Goal: Communication & Community: Answer question/provide support

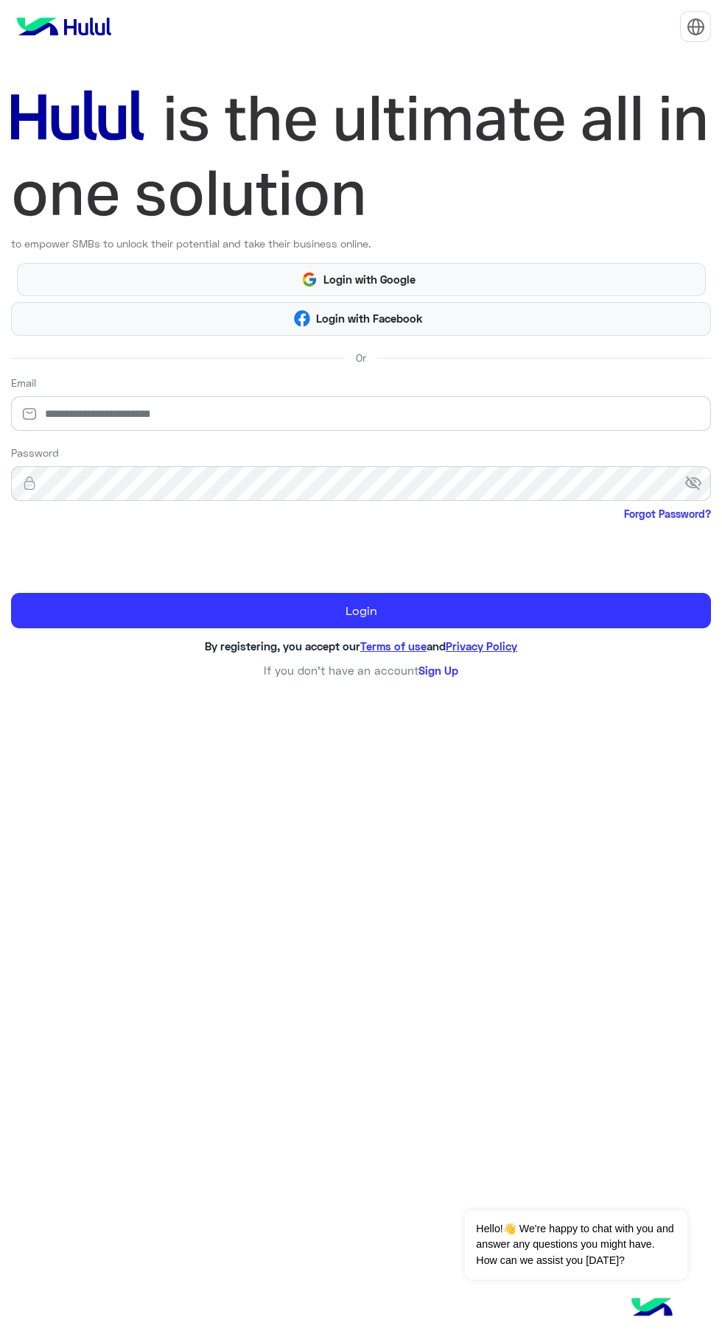
click at [74, 1068] on div "to empower SMBs to unlock their potential and take their business online. Login…" at bounding box center [361, 671] width 722 height 1342
click at [89, 413] on input "email" at bounding box center [361, 413] width 700 height 35
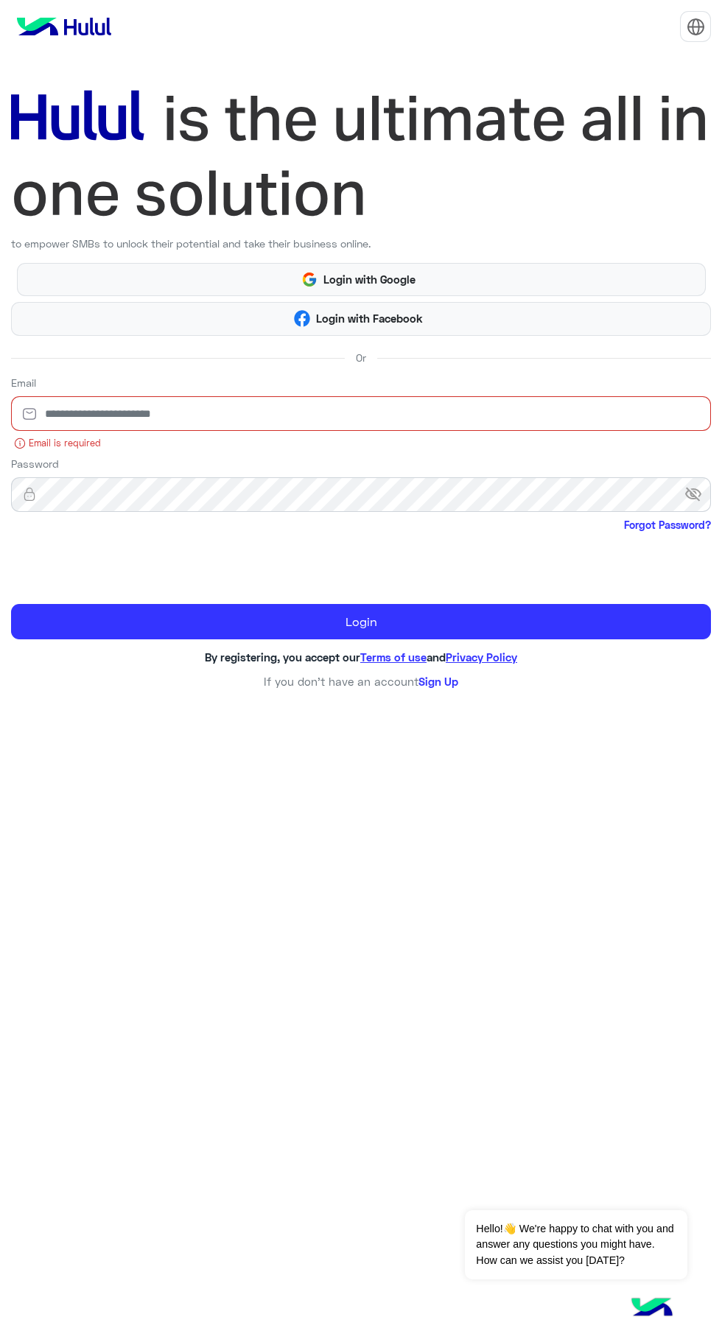
type input "**********"
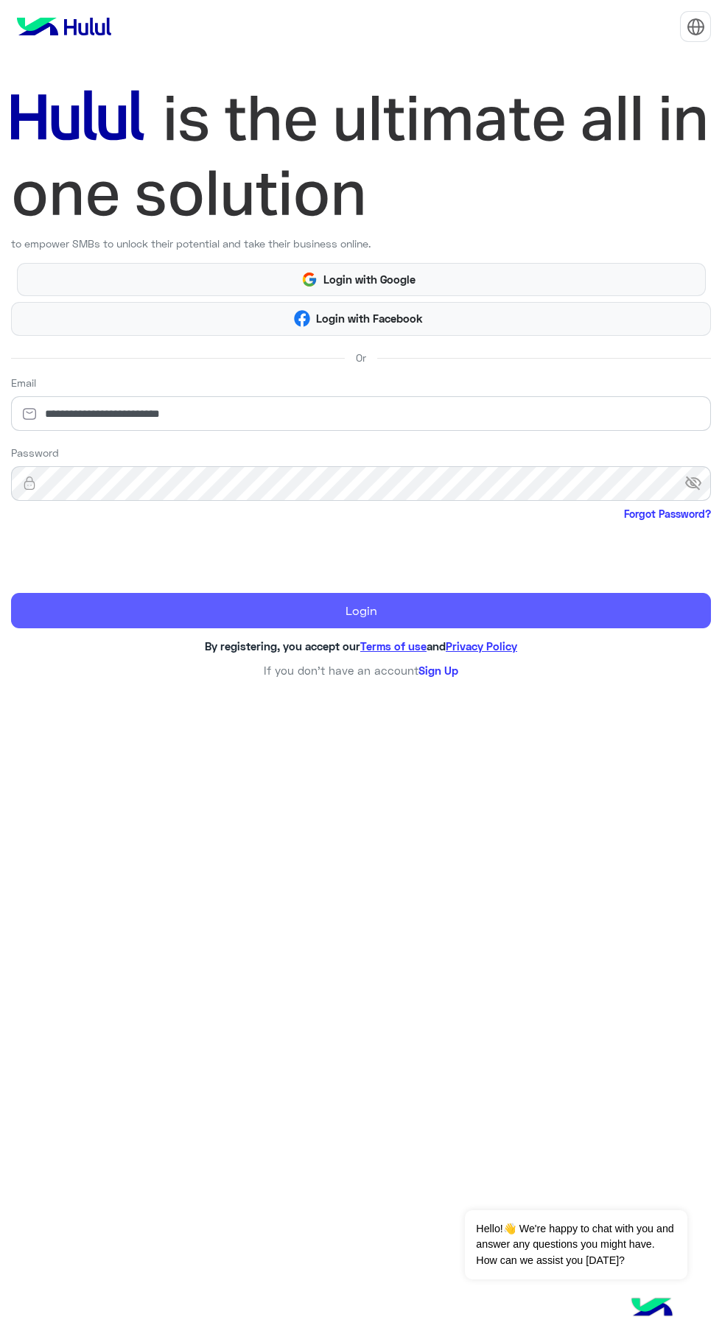
click at [104, 610] on button "Login" at bounding box center [361, 610] width 700 height 35
click at [72, 603] on button "Login" at bounding box center [361, 610] width 700 height 35
click at [97, 619] on button "Login" at bounding box center [361, 610] width 700 height 35
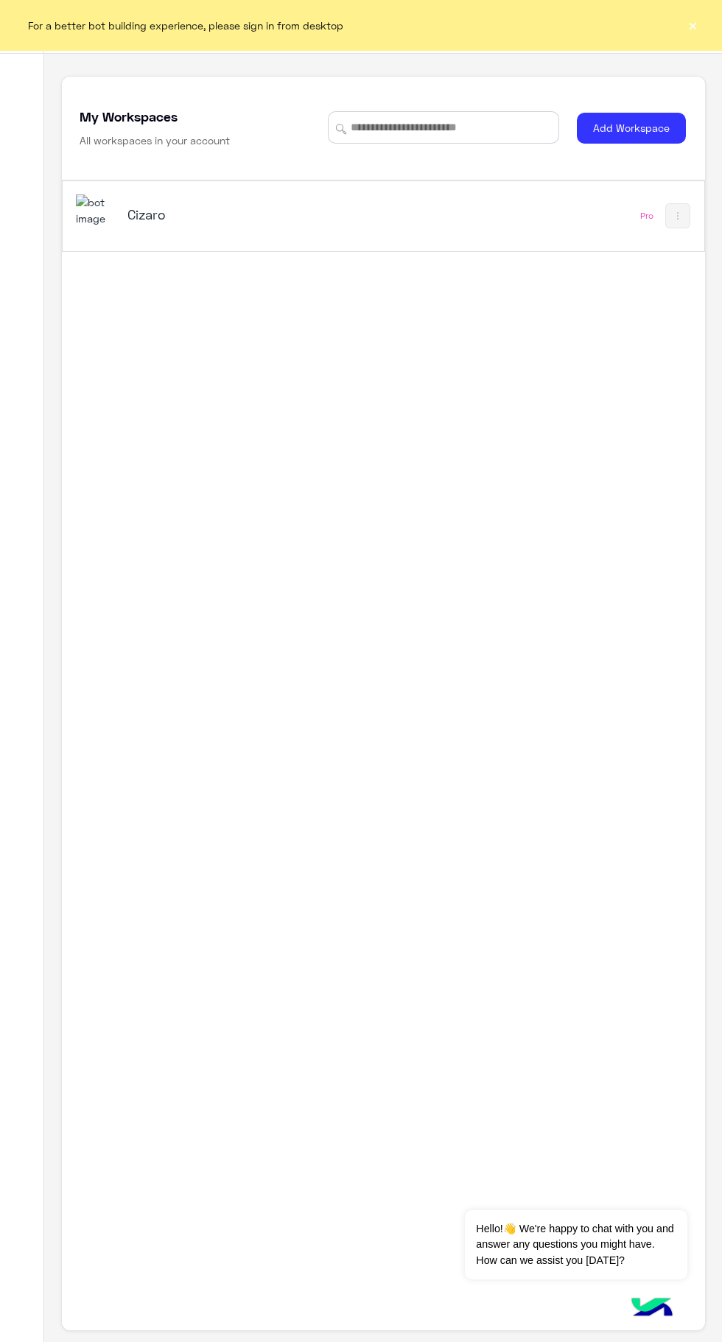
click at [292, 220] on h5 "Cizaro" at bounding box center [237, 214] width 221 height 18
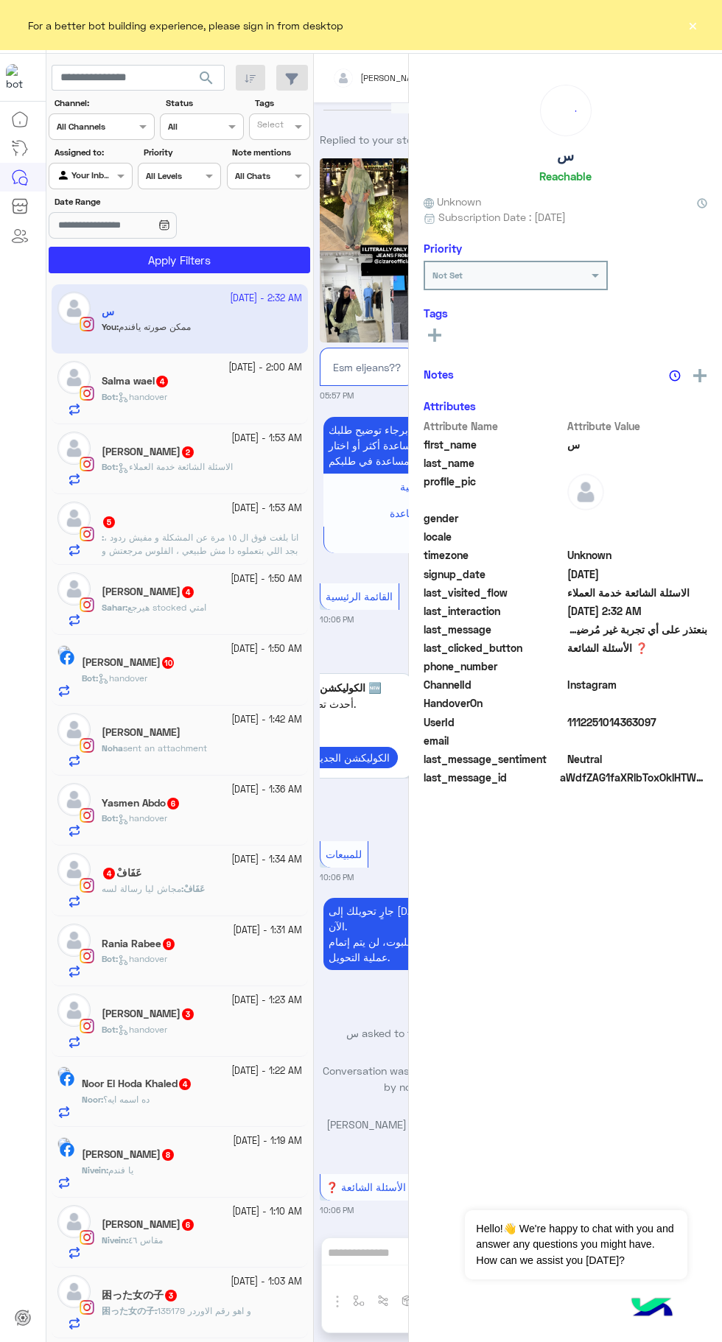
scroll to position [870, 0]
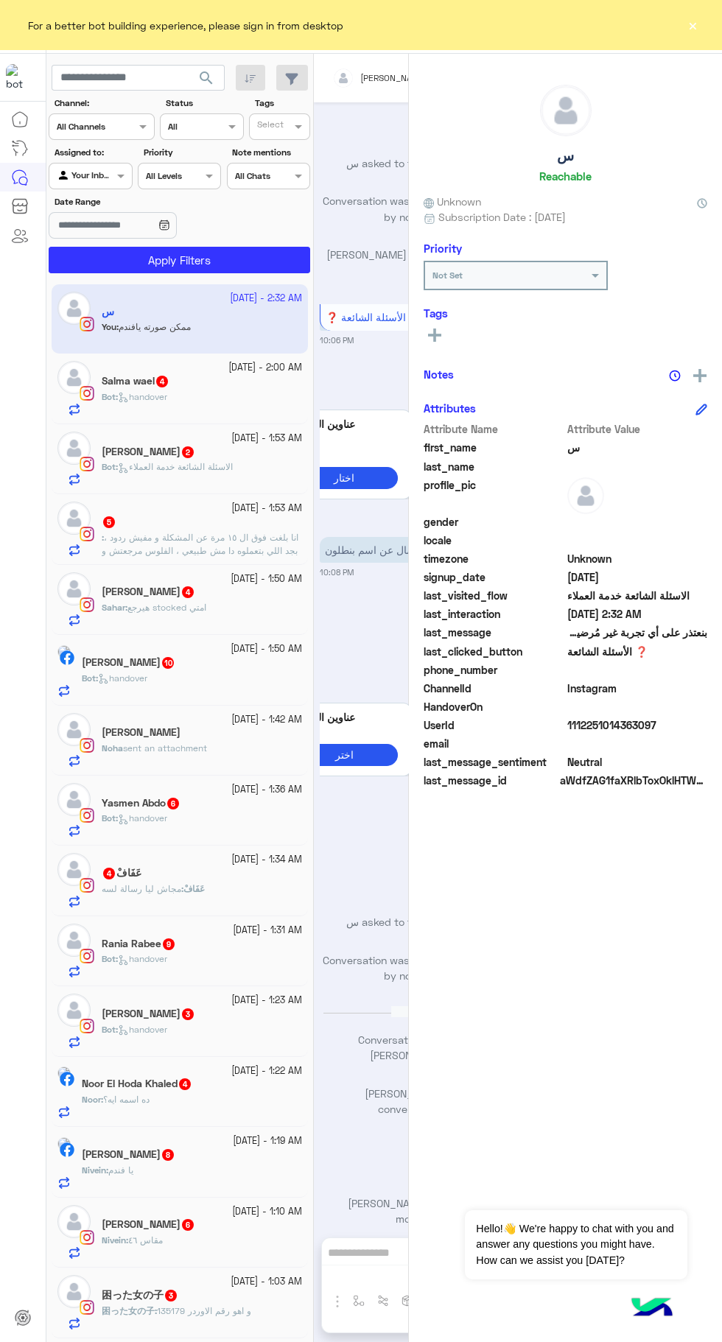
click at [345, 76] on input "text" at bounding box center [366, 75] width 68 height 13
click at [347, 69] on input "text" at bounding box center [366, 75] width 68 height 13
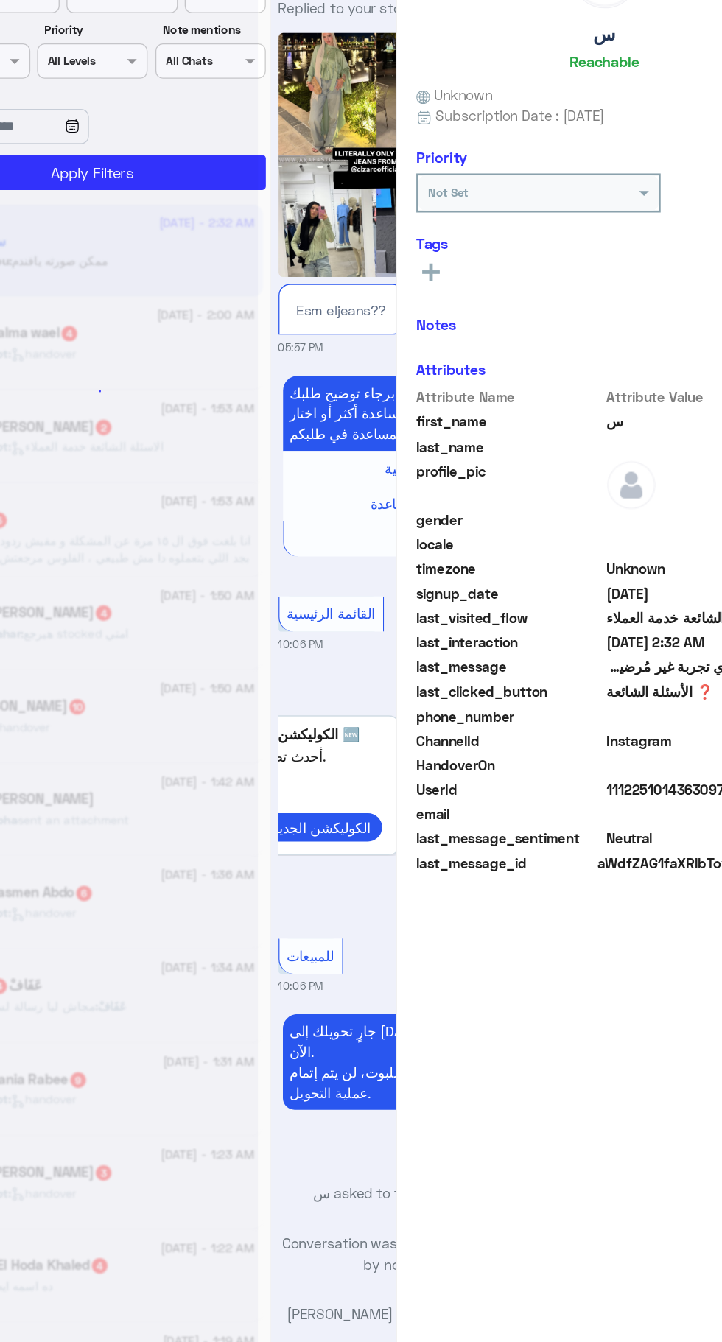
scroll to position [0, 0]
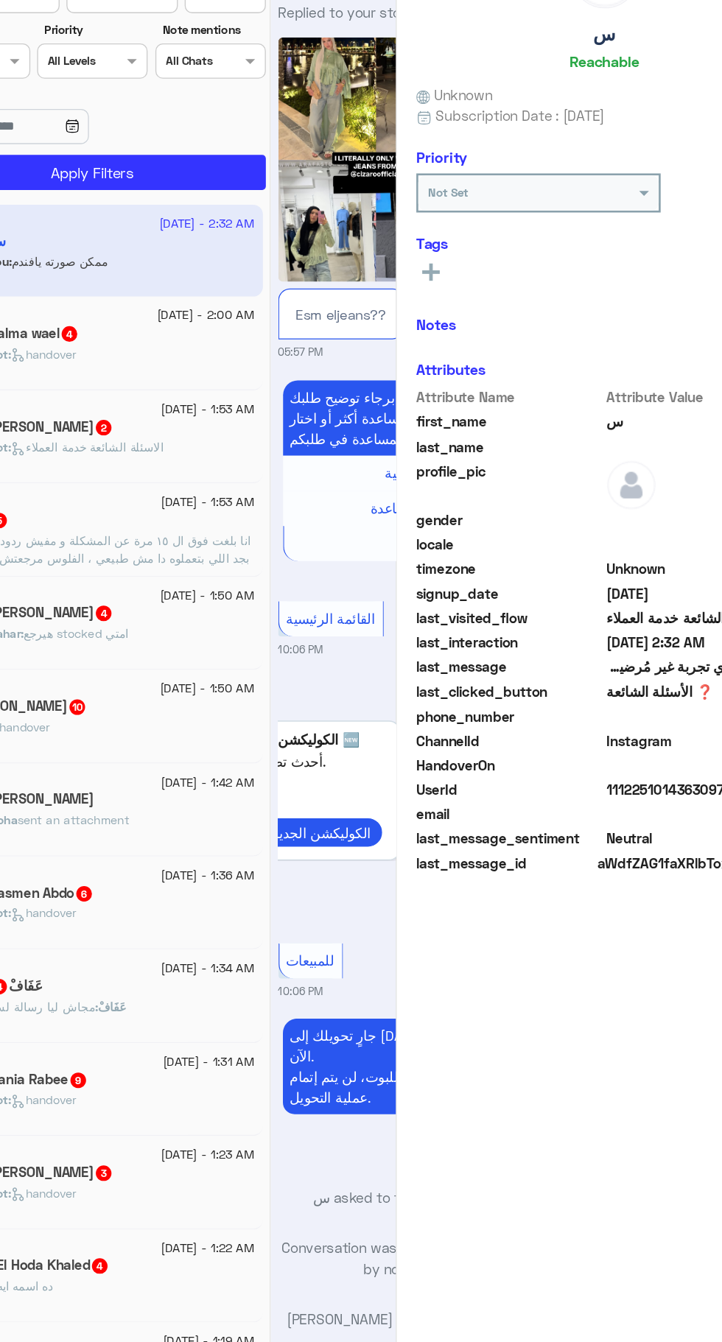
click at [377, 376] on p "Esm eljeans??" at bounding box center [367, 367] width 78 height 26
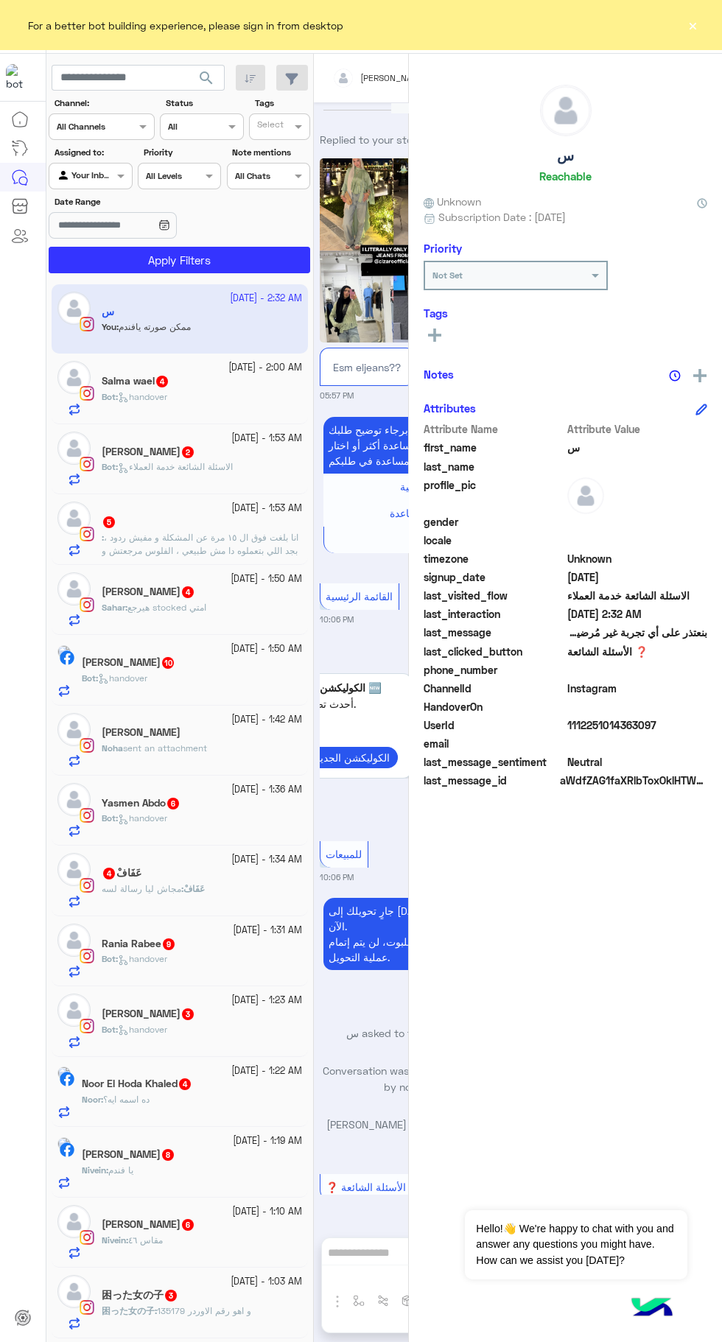
click at [339, 74] on input "text" at bounding box center [366, 75] width 68 height 13
click at [659, 25] on div "For a better bot building experience, please sign in from desktop ×" at bounding box center [361, 25] width 722 height 50
click at [692, 25] on button "×" at bounding box center [692, 25] width 15 height 15
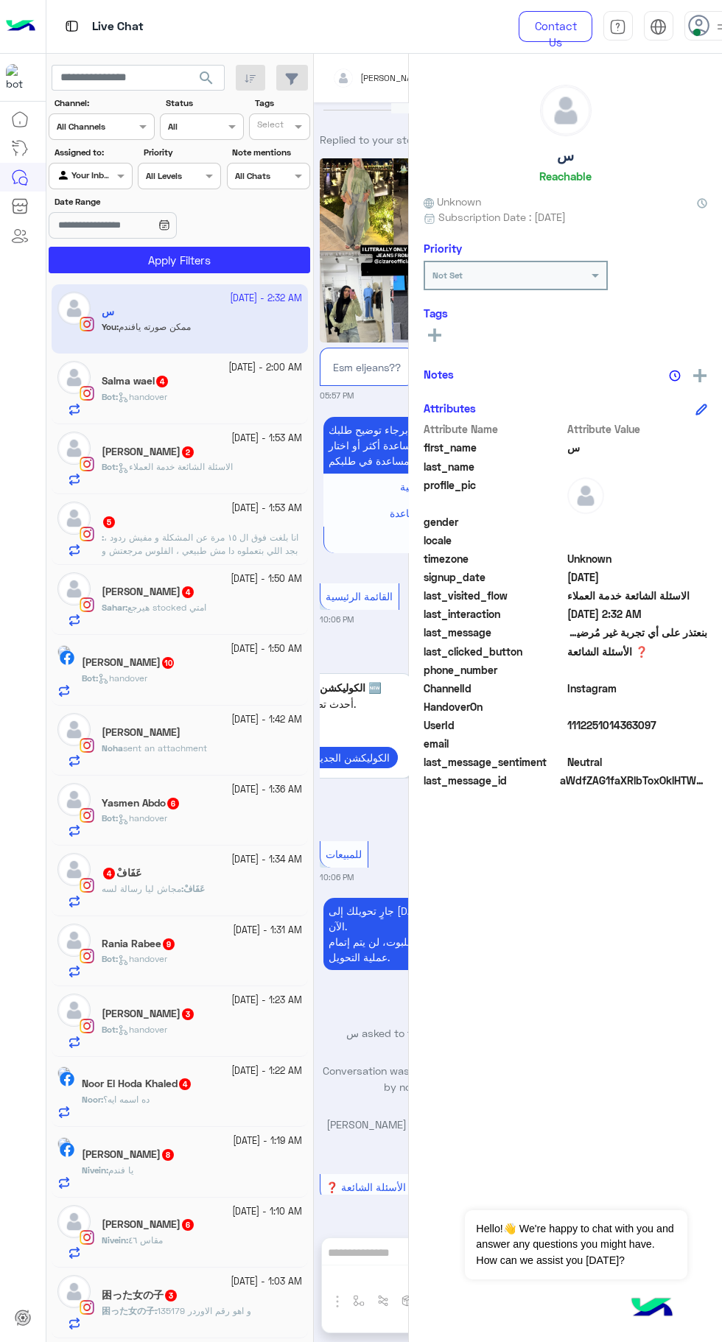
click at [695, 33] on span at bounding box center [696, 32] width 7 height 7
click at [650, 215] on label "Offline" at bounding box center [618, 209] width 161 height 27
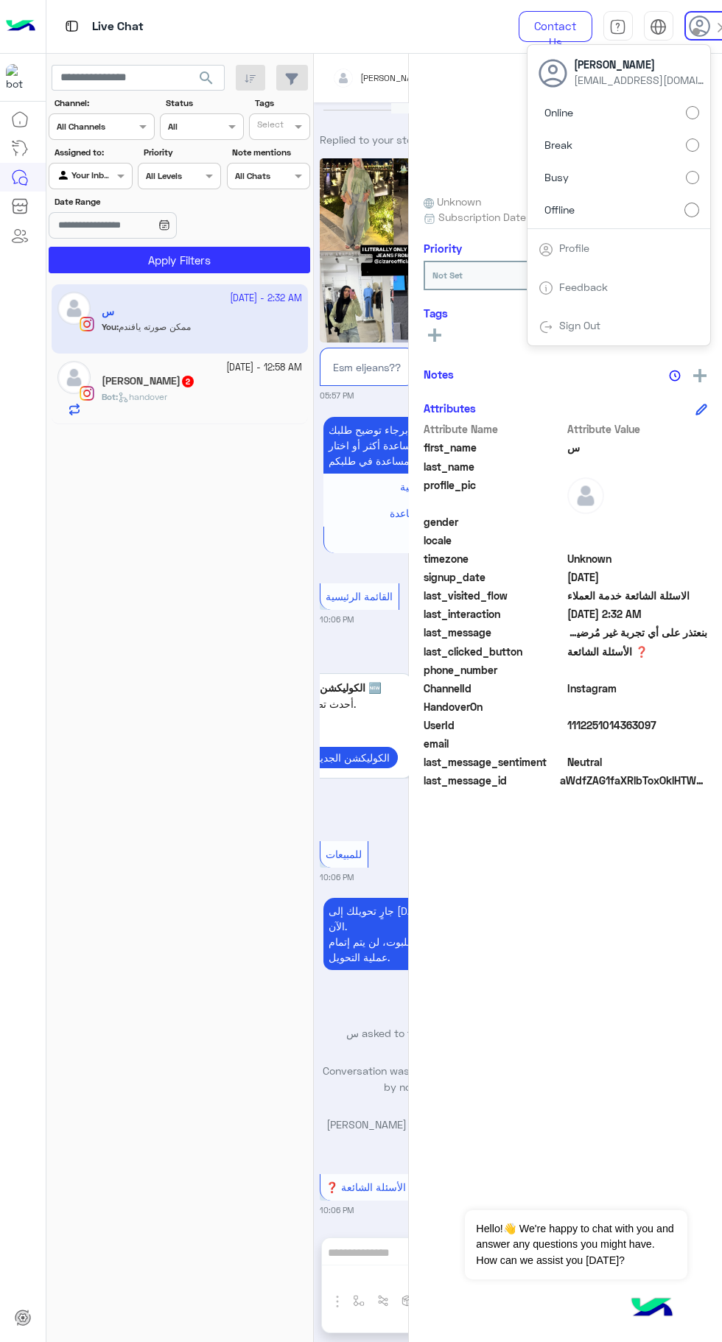
scroll to position [870, 0]
